Goal: Check status: Check status

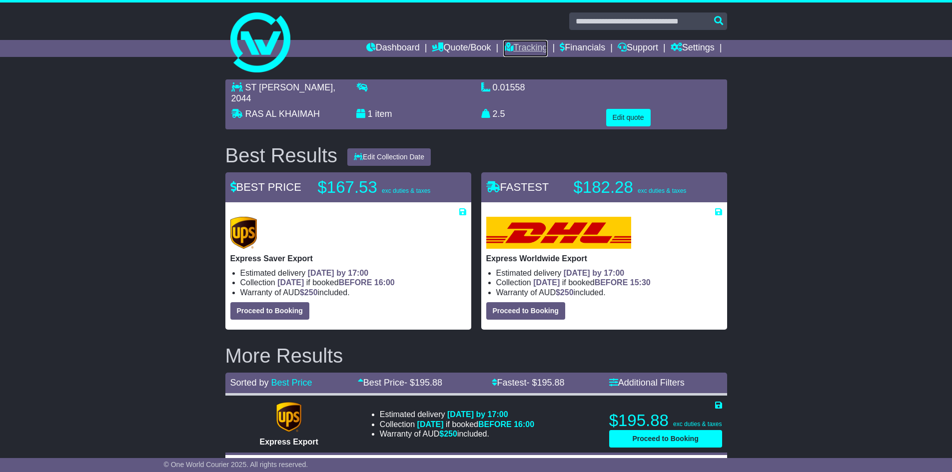
click at [529, 46] on link "Tracking" at bounding box center [525, 48] width 44 height 17
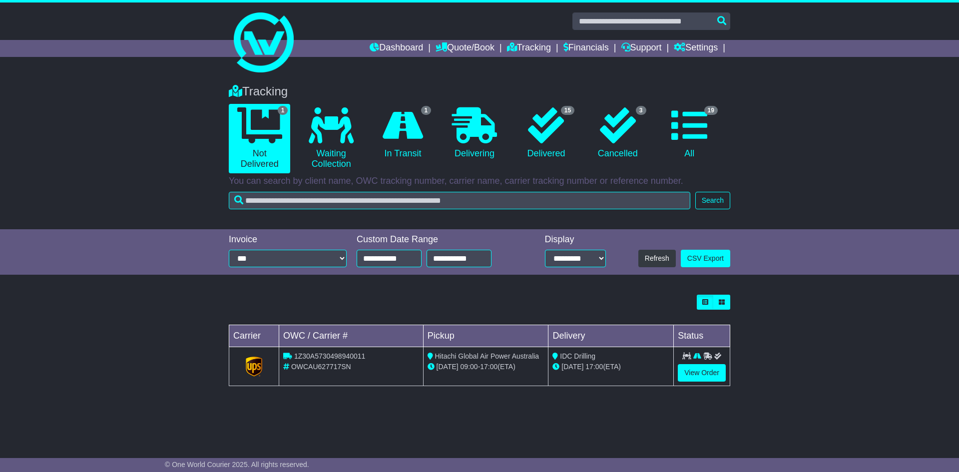
click at [524, 402] on div "Tracking 1 Not Delivered 0 Waiting Collection 1 In Transit 0 Delivering 15 3" at bounding box center [479, 258] width 959 height 368
click at [647, 412] on div "Tracking 1 Not Delivered 0 Waiting Collection 1 In Transit 0 Delivering 15 3" at bounding box center [479, 258] width 959 height 368
click at [698, 374] on link "View Order" at bounding box center [702, 372] width 48 height 17
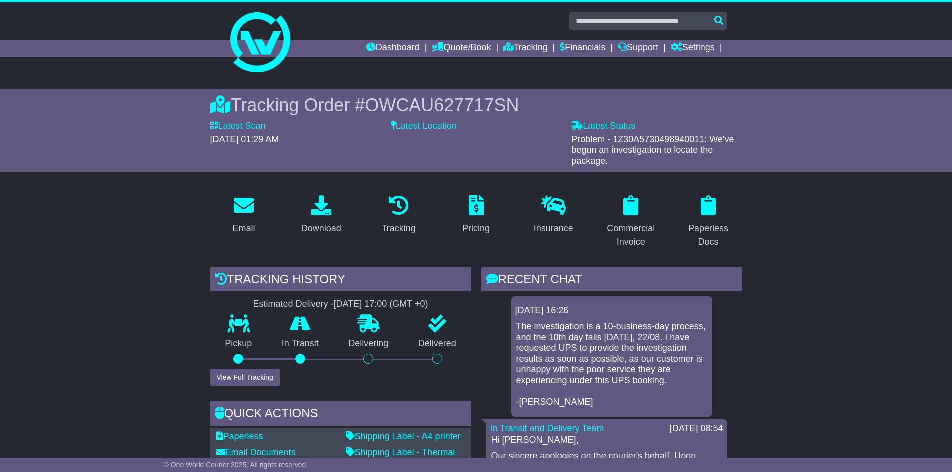
click at [643, 369] on p "The investigation is a 10-business-day process, and the 10th day falls tomorrow…" at bounding box center [611, 364] width 191 height 86
click at [639, 370] on p "The investigation is a 10-business-day process, and the 10th day falls tomorrow…" at bounding box center [611, 364] width 191 height 86
click at [512, 46] on link "Tracking" at bounding box center [525, 48] width 44 height 17
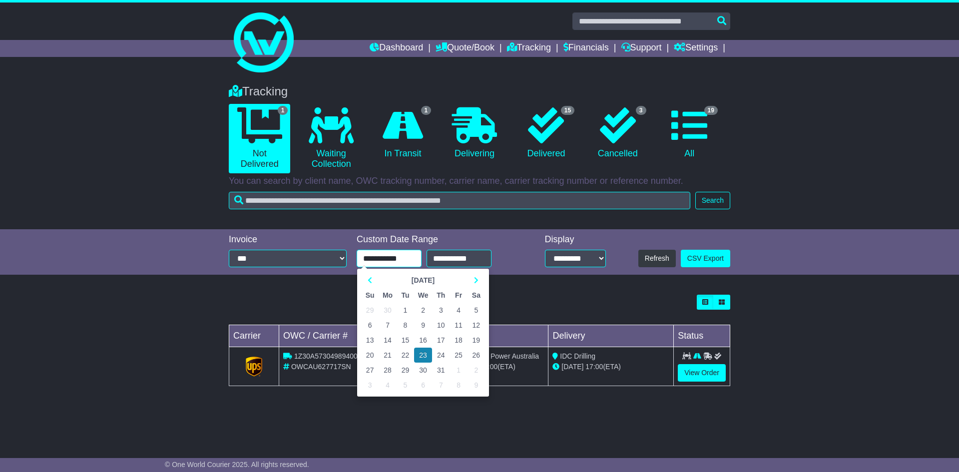
click at [410, 261] on input "**********" at bounding box center [389, 258] width 65 height 17
click at [618, 404] on div "Tracking 1 Not Delivered 0 Waiting Collection 1 In Transit 0 Delivering 15 3" at bounding box center [479, 258] width 959 height 368
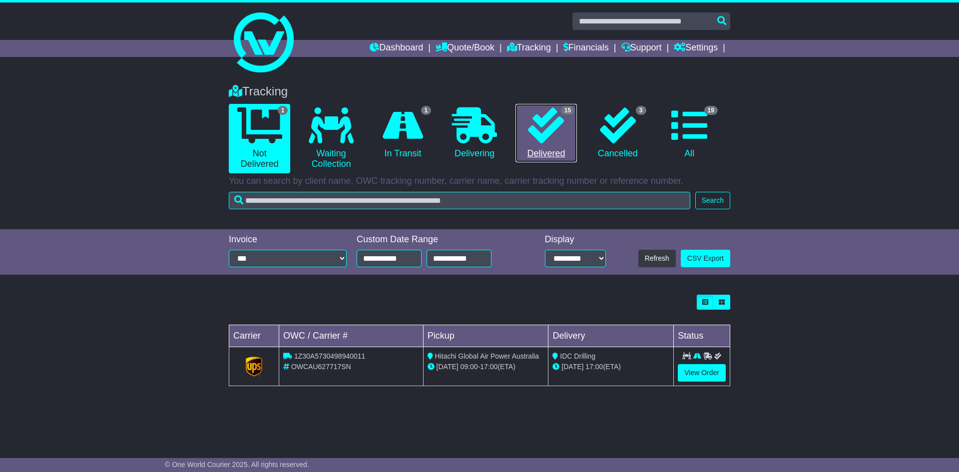
click at [541, 135] on icon at bounding box center [546, 125] width 36 height 36
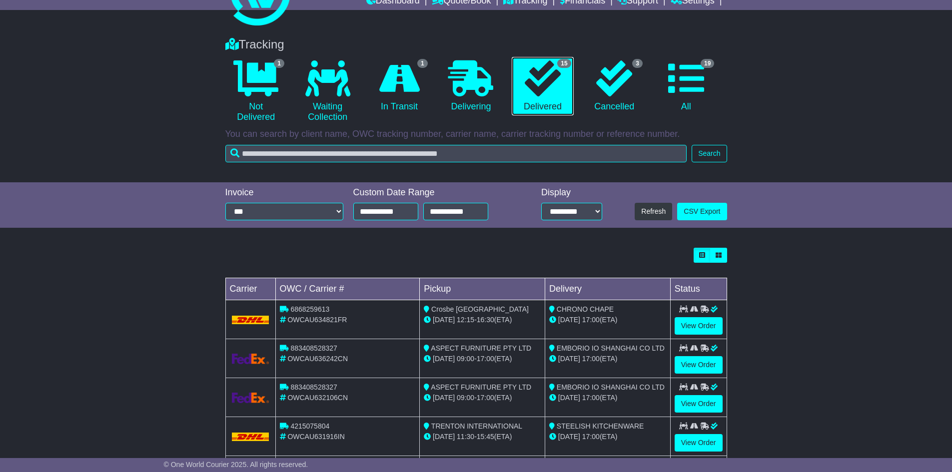
scroll to position [100, 0]
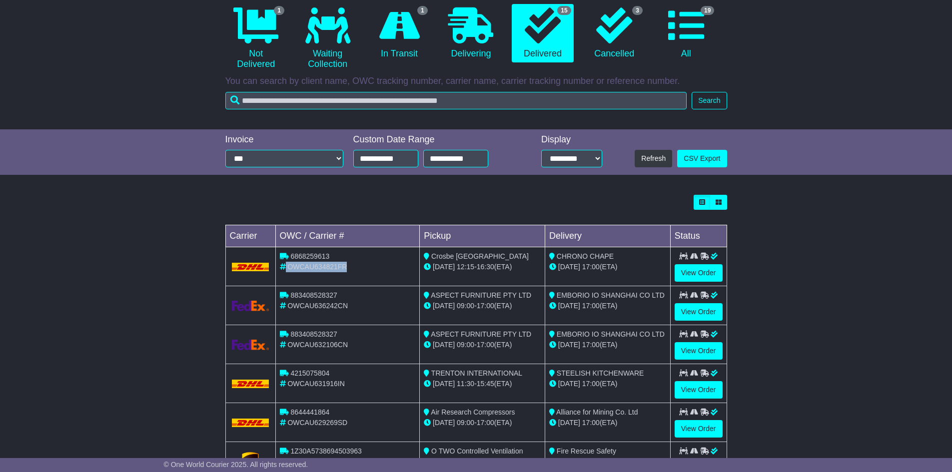
drag, startPoint x: 358, startPoint y: 266, endPoint x: 284, endPoint y: 270, distance: 73.5
click at [284, 270] on div "OWCAU634821FR" at bounding box center [348, 267] width 136 height 10
copy div "OWCAU634821FR"
click at [696, 272] on link "View Order" at bounding box center [698, 272] width 48 height 17
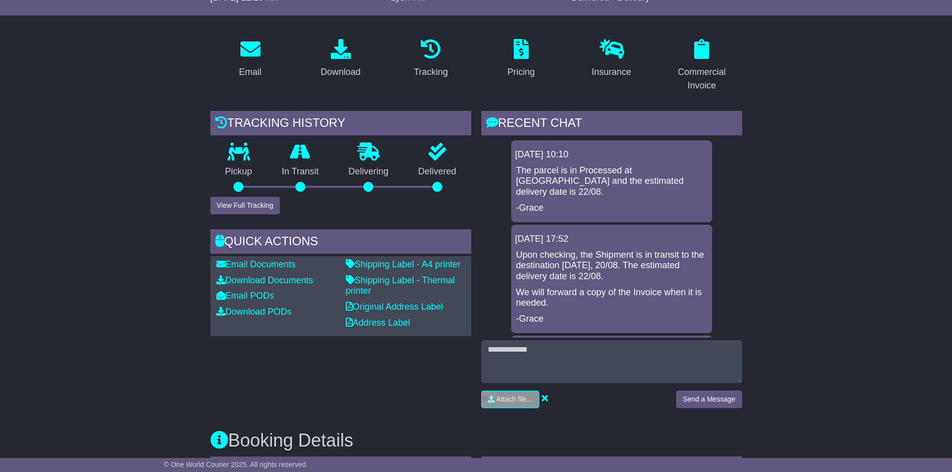
scroll to position [150, 0]
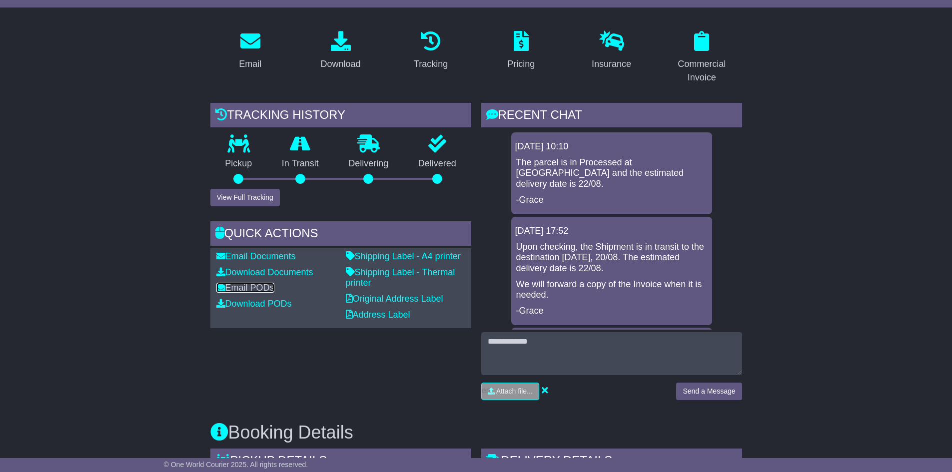
click at [265, 284] on link "Email PODs" at bounding box center [245, 288] width 58 height 10
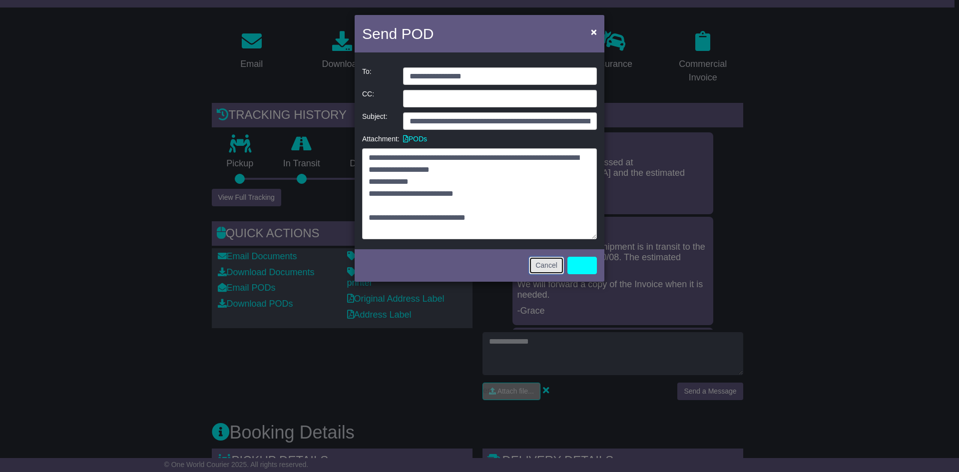
click at [538, 263] on button "Cancel" at bounding box center [546, 265] width 35 height 17
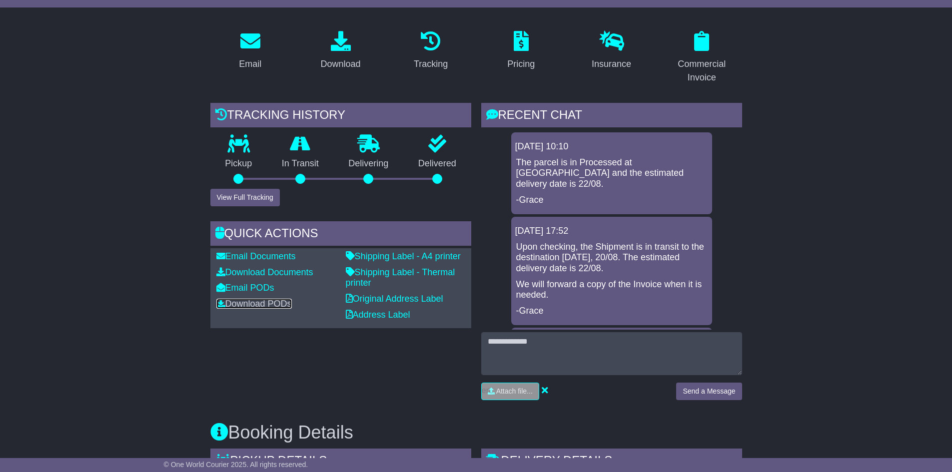
click at [256, 299] on link "Download PODs" at bounding box center [253, 304] width 75 height 10
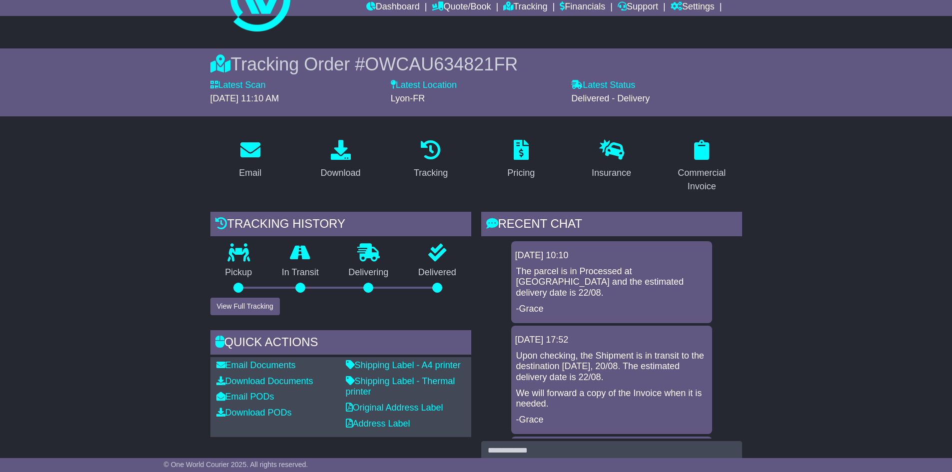
scroll to position [0, 0]
